Goal: Information Seeking & Learning: Learn about a topic

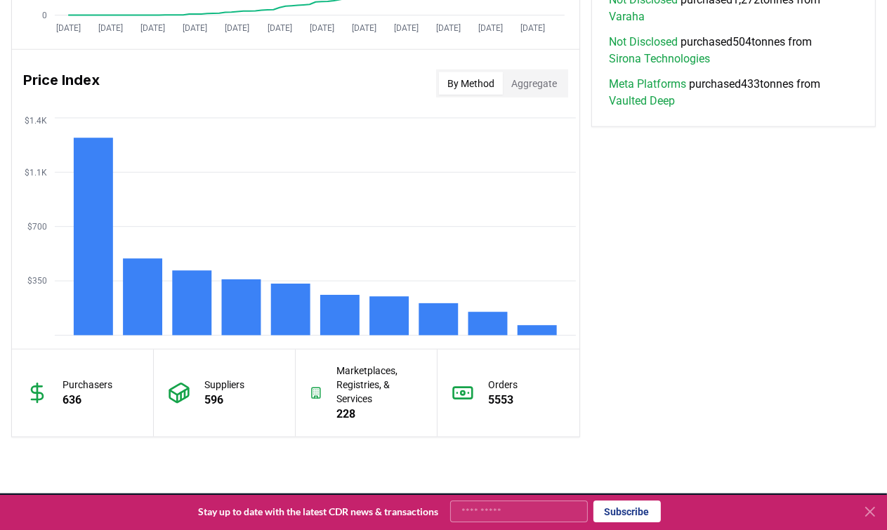
scroll to position [1124, 0]
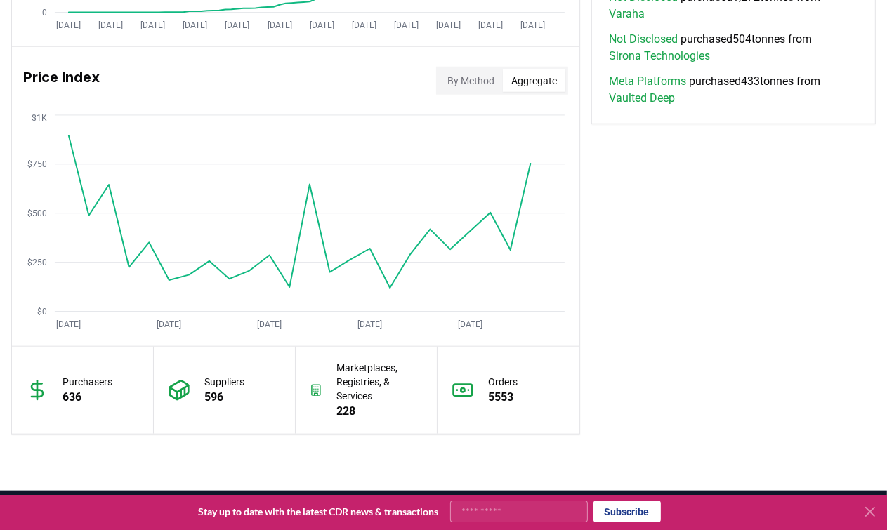
click at [544, 86] on button "Aggregate" at bounding box center [534, 81] width 63 height 22
click at [465, 75] on button "By Method" at bounding box center [471, 81] width 64 height 22
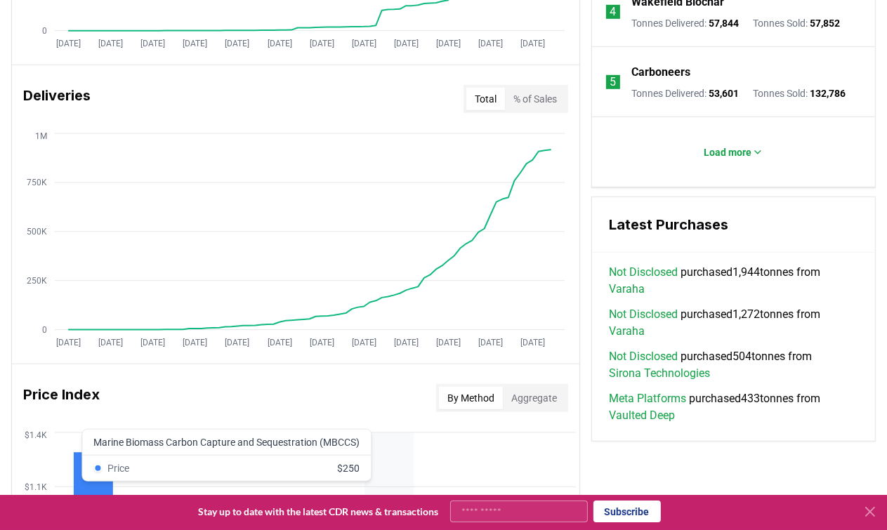
scroll to position [787, 0]
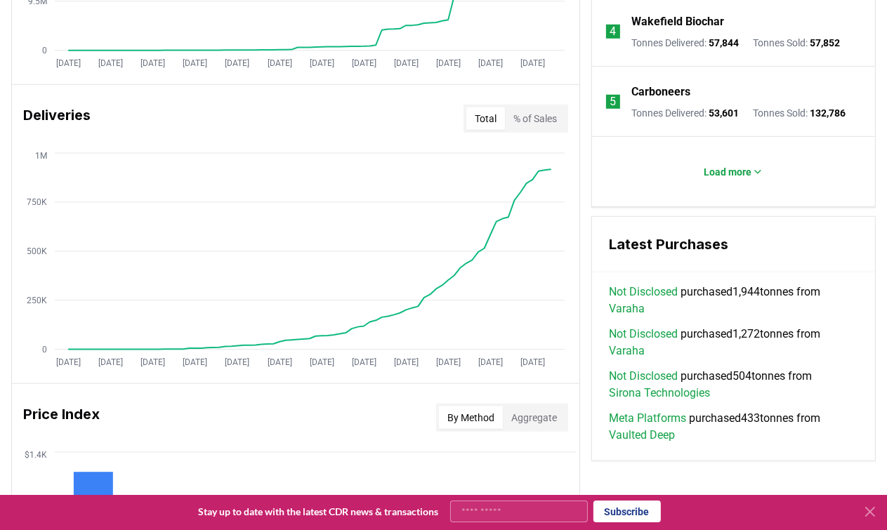
click at [532, 116] on button "% of Sales" at bounding box center [535, 118] width 60 height 22
click at [483, 119] on button "Total" at bounding box center [485, 118] width 39 height 22
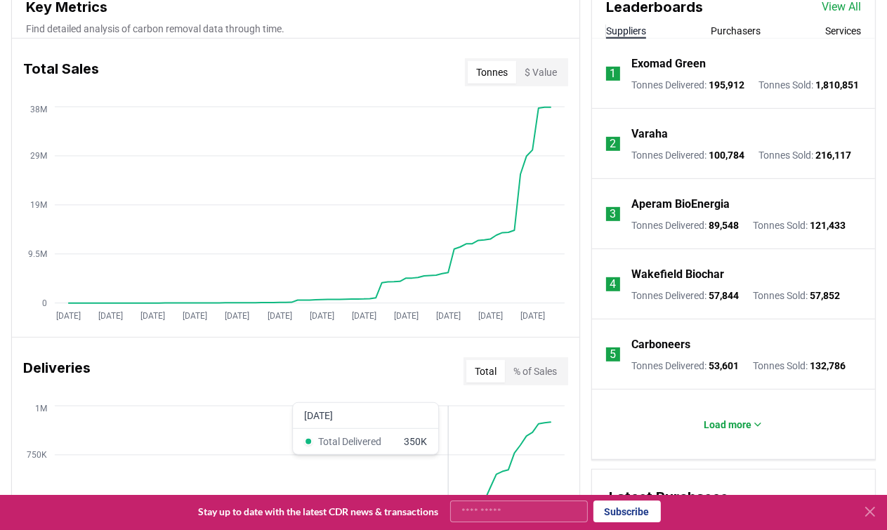
scroll to position [450, 0]
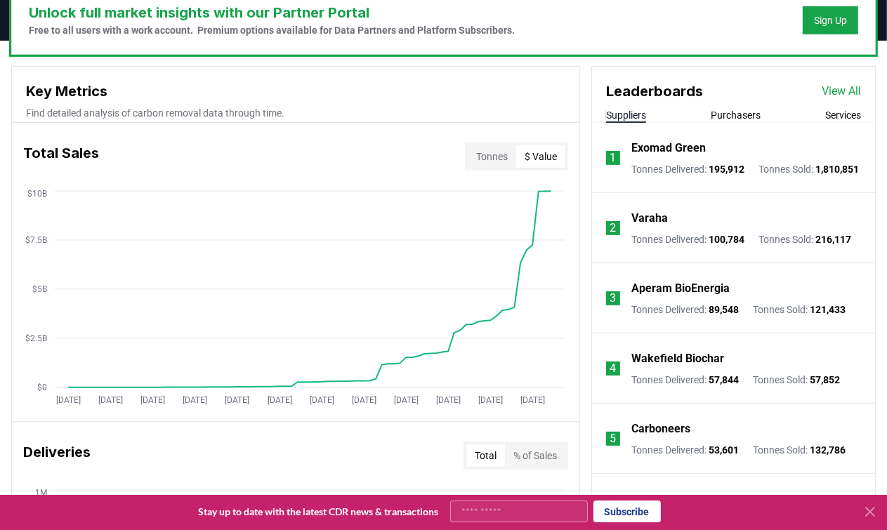
click at [537, 155] on button "$ Value" at bounding box center [540, 156] width 49 height 22
click at [495, 155] on button "Tonnes" at bounding box center [492, 156] width 48 height 22
click at [530, 155] on button "$ Value" at bounding box center [540, 156] width 49 height 22
click at [497, 154] on button "Tonnes" at bounding box center [492, 156] width 48 height 22
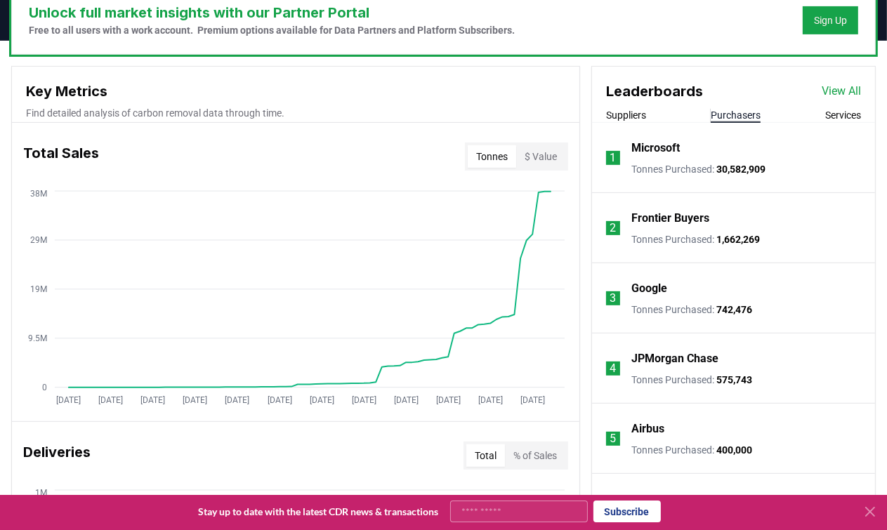
click at [747, 117] on button "Purchasers" at bounding box center [736, 115] width 50 height 14
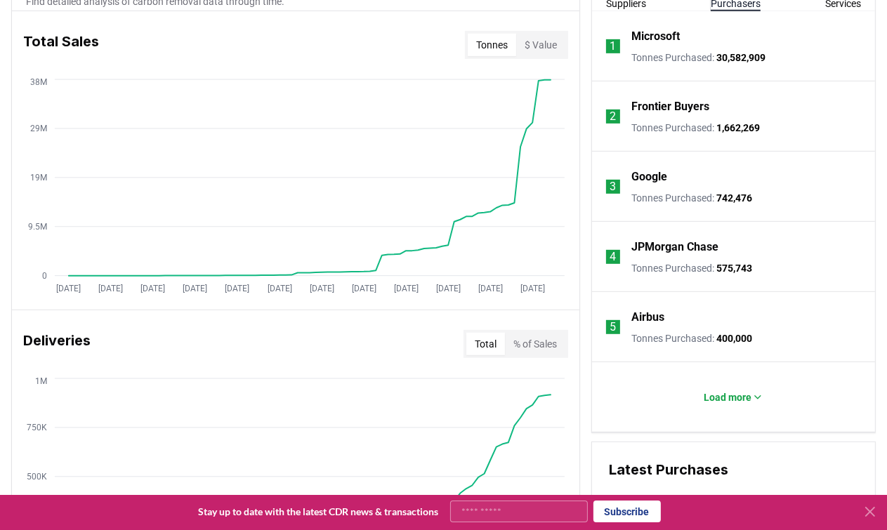
scroll to position [562, 0]
click at [758, 398] on icon at bounding box center [757, 396] width 11 height 11
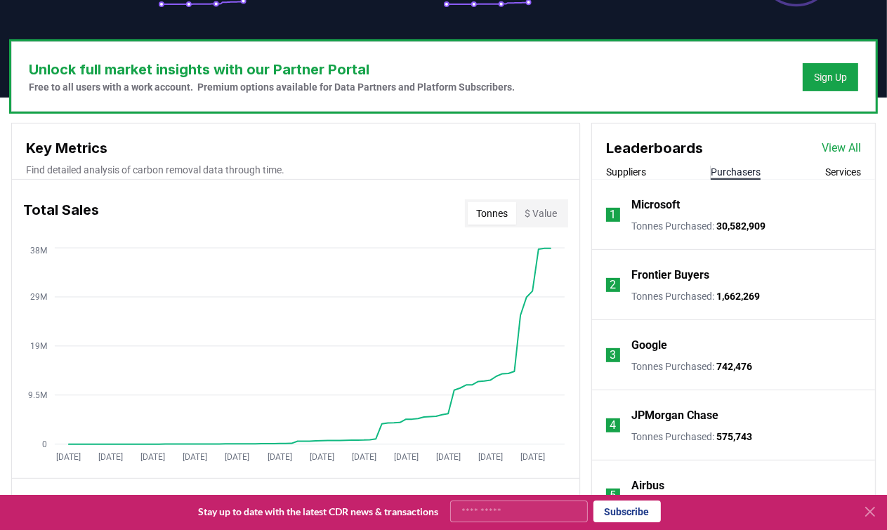
scroll to position [393, 0]
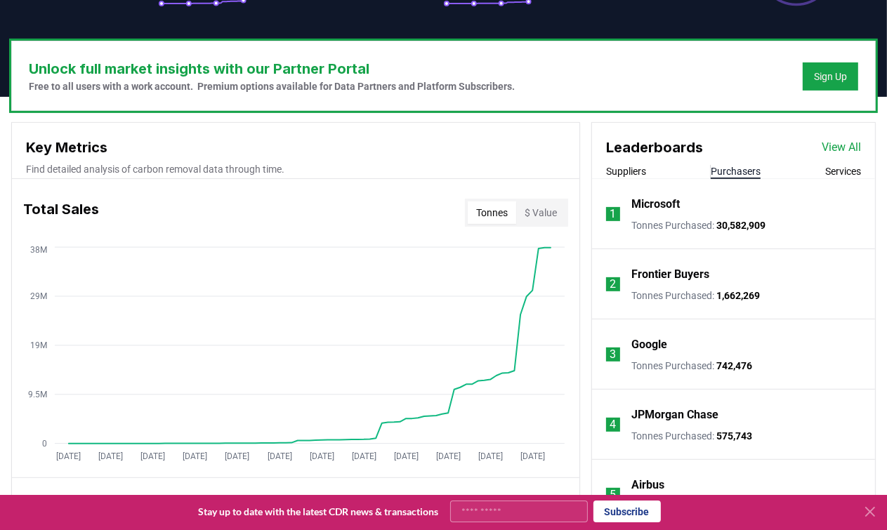
click at [629, 172] on button "Suppliers" at bounding box center [626, 171] width 40 height 14
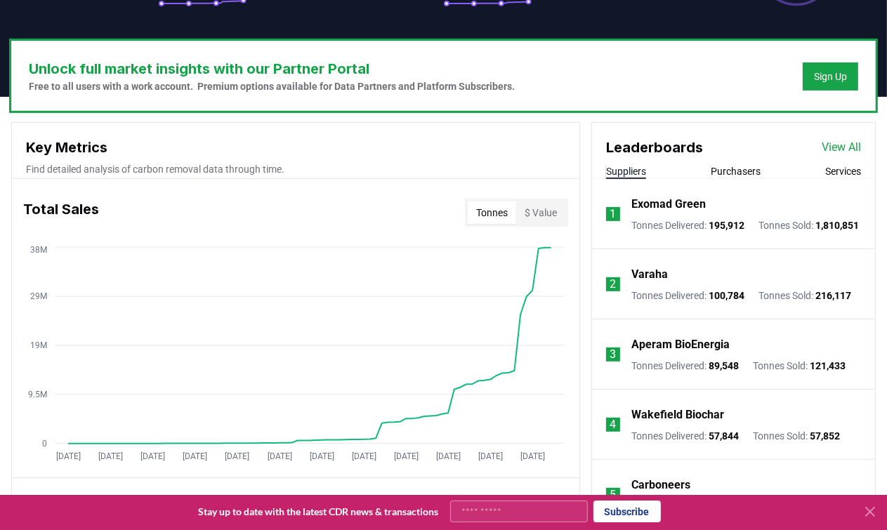
click at [737, 172] on button "Purchasers" at bounding box center [736, 171] width 50 height 14
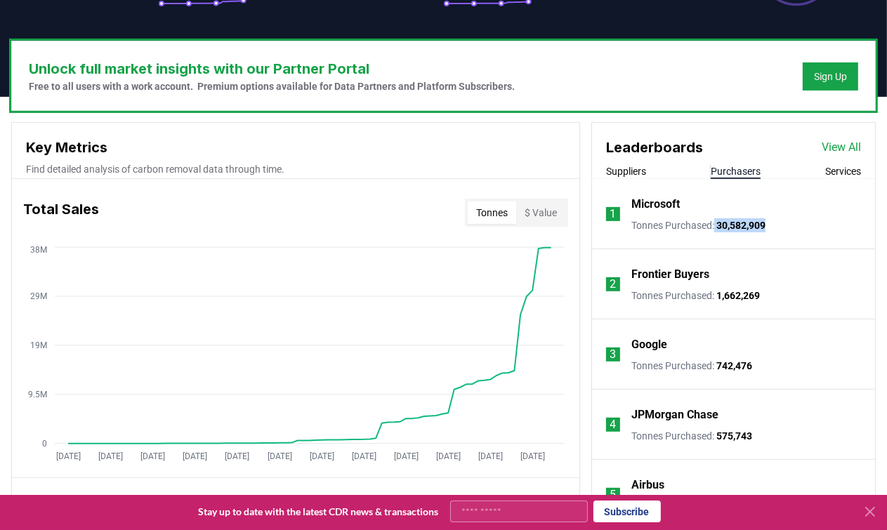
drag, startPoint x: 714, startPoint y: 225, endPoint x: 856, endPoint y: 230, distance: 142.0
click at [887, 221] on html "CDR . fyi Leaderboards CDR Map Pricing Survey Events Partners About Us Blog Con…" at bounding box center [443, 517] width 887 height 1820
click at [842, 233] on li "1 Microsoft Tonnes Purchased : 30,582,909" at bounding box center [733, 214] width 283 height 70
click at [837, 169] on button "Services" at bounding box center [843, 171] width 36 height 14
click at [743, 170] on button "Purchasers" at bounding box center [736, 171] width 50 height 14
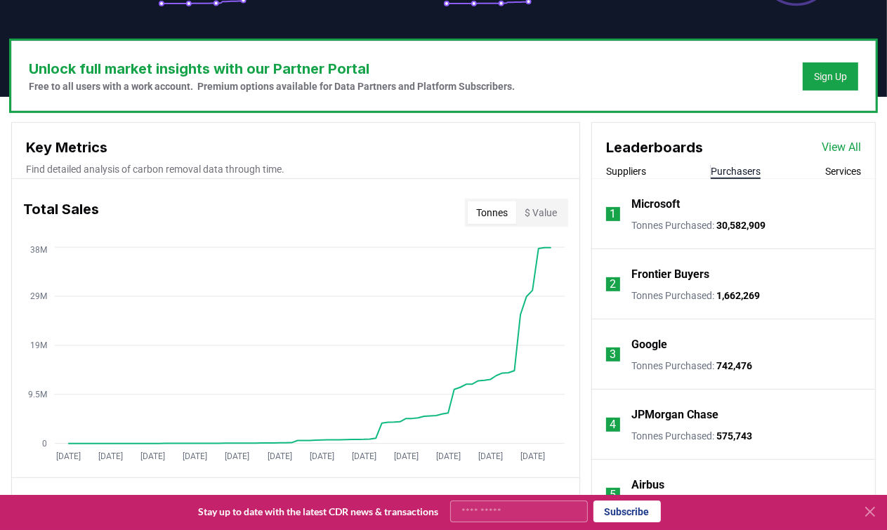
click at [540, 212] on button "$ Value" at bounding box center [540, 213] width 49 height 22
click at [489, 218] on button "Tonnes" at bounding box center [492, 213] width 48 height 22
click at [540, 214] on button "$ Value" at bounding box center [540, 213] width 49 height 22
click at [489, 217] on button "Tonnes" at bounding box center [492, 213] width 48 height 22
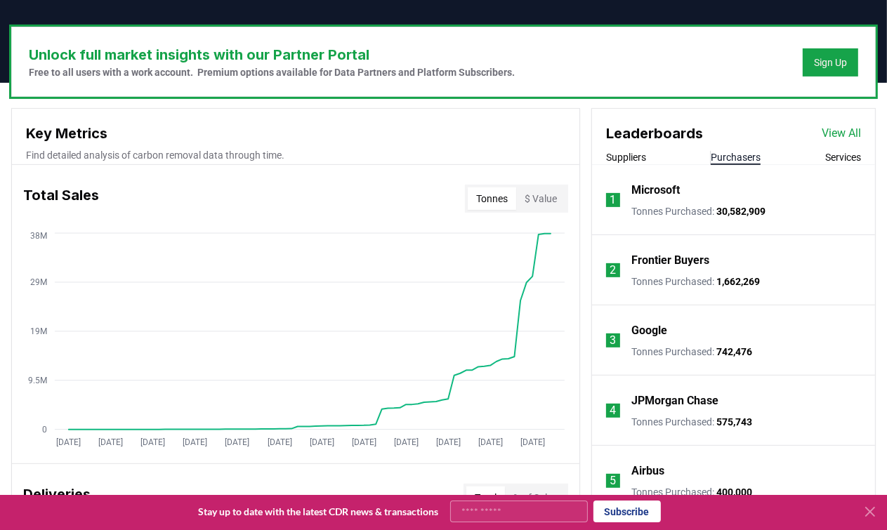
scroll to position [562, 0]
